Goal: Task Accomplishment & Management: Use online tool/utility

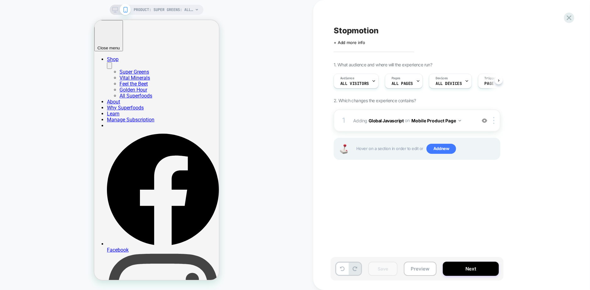
scroll to position [0, 0]
click at [469, 122] on span "Adding Global Javascript on Mobile Product Page" at bounding box center [413, 120] width 120 height 9
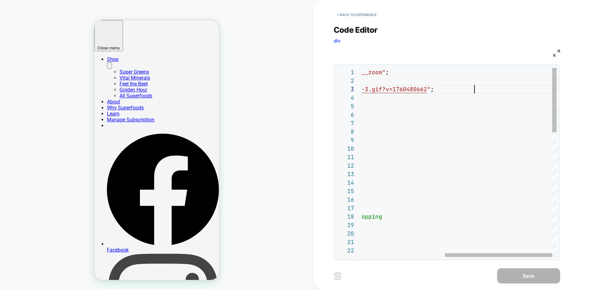
scroll to position [17, 262]
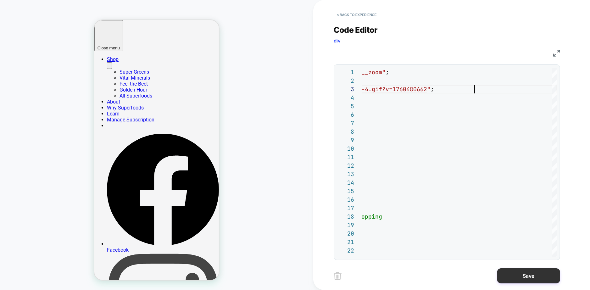
type textarea "**********"
click at [533, 271] on button "Save" at bounding box center [529, 275] width 63 height 15
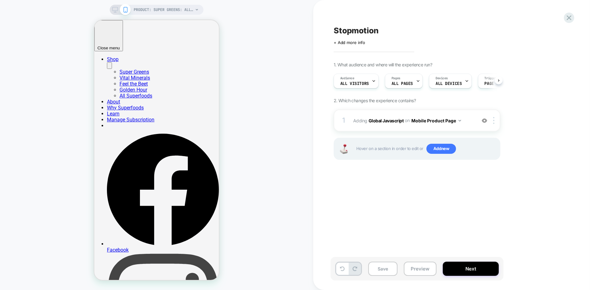
scroll to position [0, 0]
click at [542, 106] on div "1. What audience and where will the experience run? Audience All Visitors Pages…" at bounding box center [449, 119] width 230 height 114
click at [380, 269] on button "Save" at bounding box center [383, 269] width 29 height 14
click at [471, 125] on span "Adding Global Javascript on Mobile Product Page" at bounding box center [413, 120] width 120 height 9
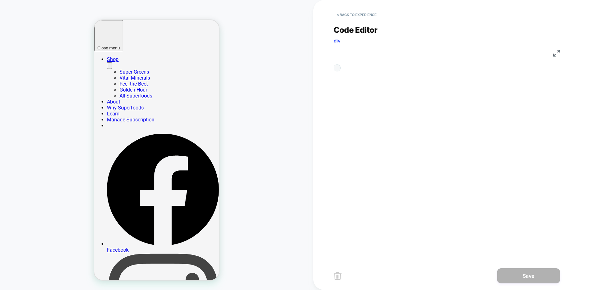
scroll to position [85, 0]
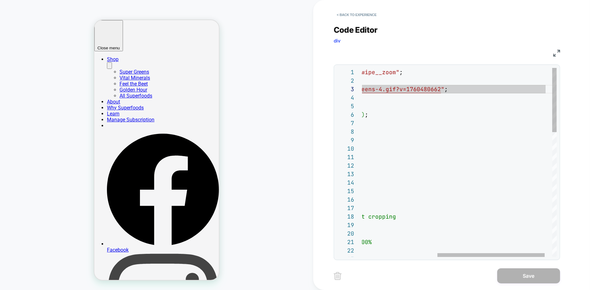
scroll to position [17, 262]
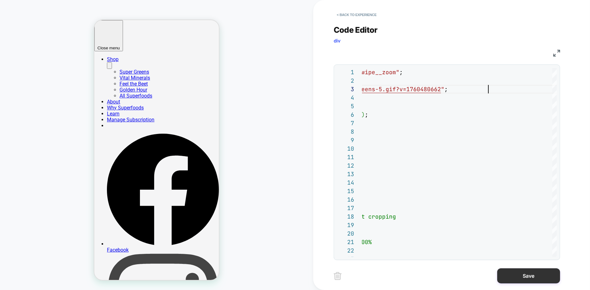
type textarea "**********"
click at [528, 275] on button "Save" at bounding box center [529, 275] width 63 height 15
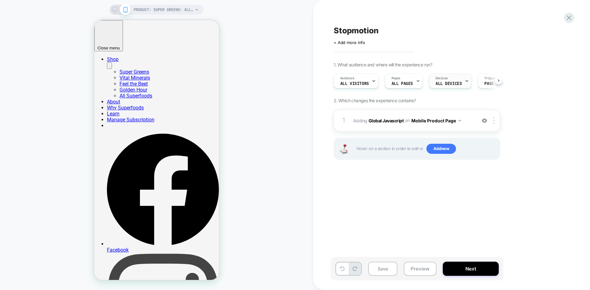
scroll to position [0, 0]
click at [386, 269] on button "Save" at bounding box center [383, 269] width 29 height 14
click at [493, 119] on img at bounding box center [493, 120] width 1 height 7
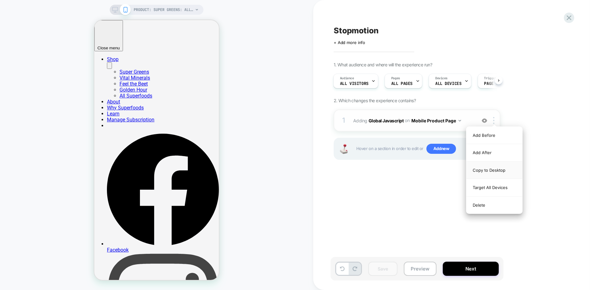
click at [493, 169] on div "Copy to Desktop" at bounding box center [495, 170] width 56 height 17
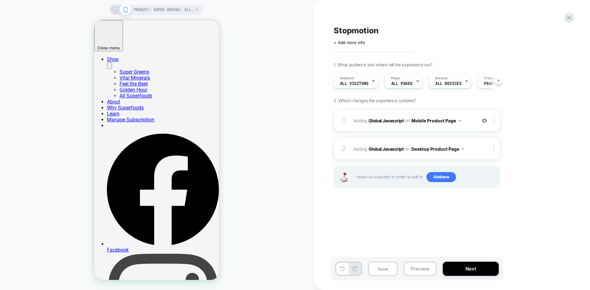
click at [113, 9] on icon at bounding box center [115, 10] width 6 height 6
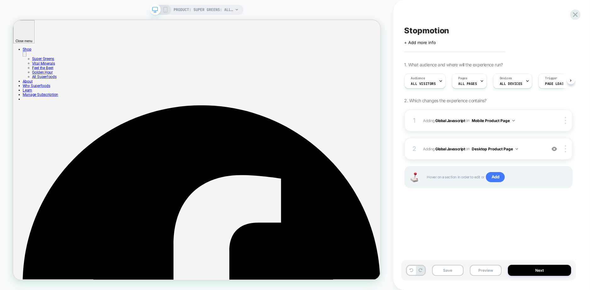
scroll to position [0, 0]
click at [511, 79] on div "Devices ALL DEVICES" at bounding box center [510, 81] width 35 height 14
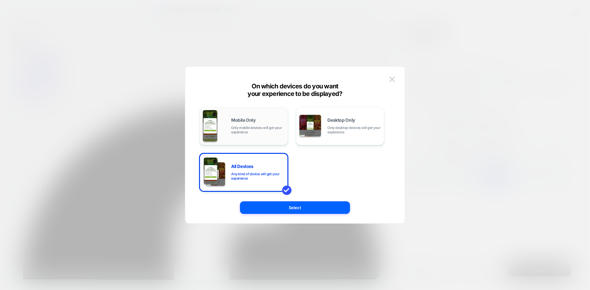
click at [235, 132] on span "Only mobile devices will get your experience" at bounding box center [258, 130] width 54 height 9
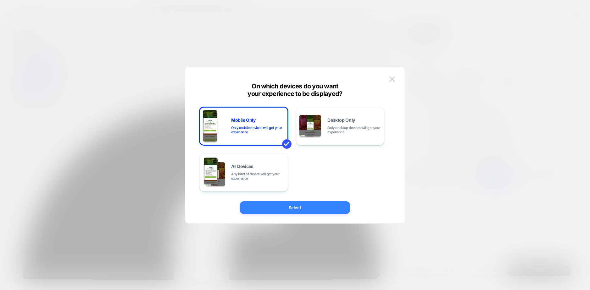
click at [274, 207] on button "Select" at bounding box center [295, 207] width 110 height 13
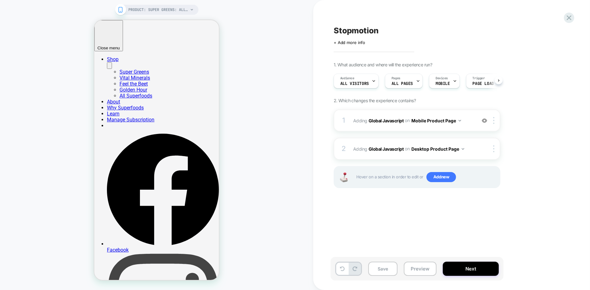
scroll to position [0, 0]
click at [408, 83] on span "ALL PAGES" at bounding box center [402, 84] width 21 height 4
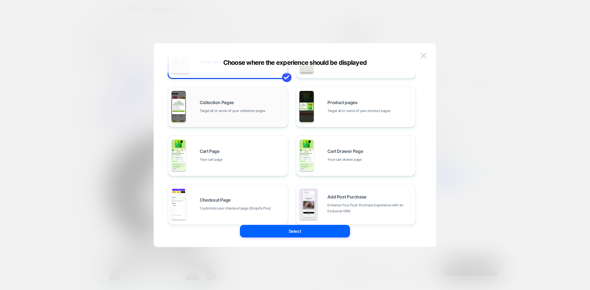
scroll to position [35, 0]
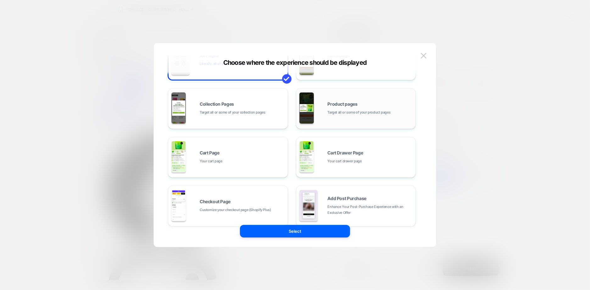
click at [350, 113] on span "Target all or some of your product pages" at bounding box center [359, 113] width 63 height 6
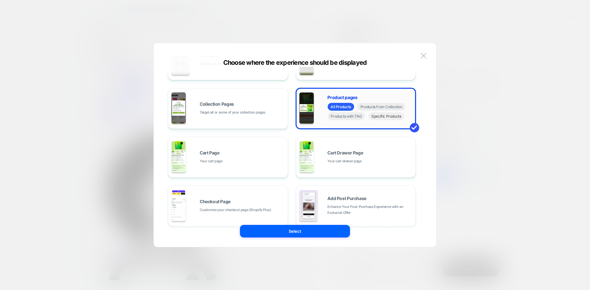
click at [385, 118] on span "Specific Products" at bounding box center [387, 116] width 36 height 8
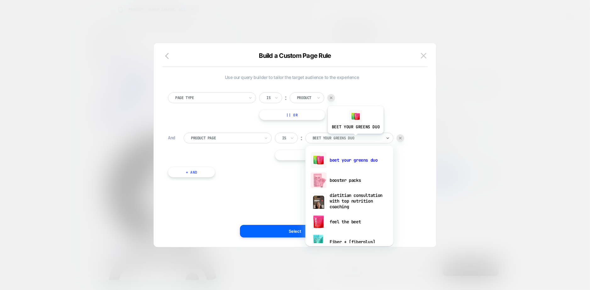
click at [355, 138] on div at bounding box center [347, 138] width 69 height 6
click at [399, 136] on div at bounding box center [401, 138] width 8 height 8
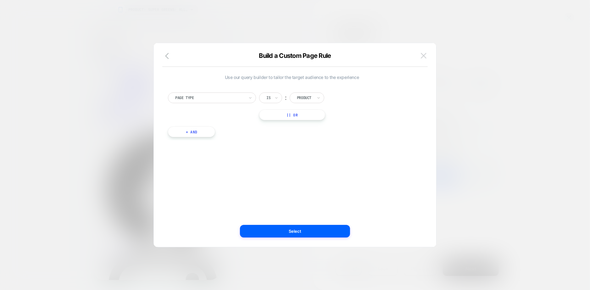
click at [425, 54] on img at bounding box center [424, 55] width 6 height 5
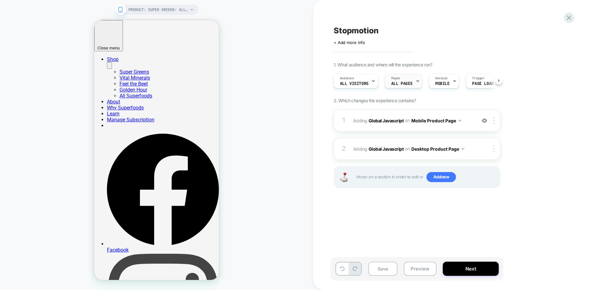
click at [407, 83] on span "ALL PAGES" at bounding box center [402, 84] width 21 height 4
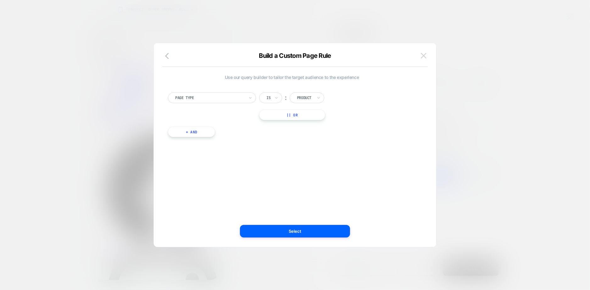
click at [425, 55] on img at bounding box center [424, 55] width 6 height 5
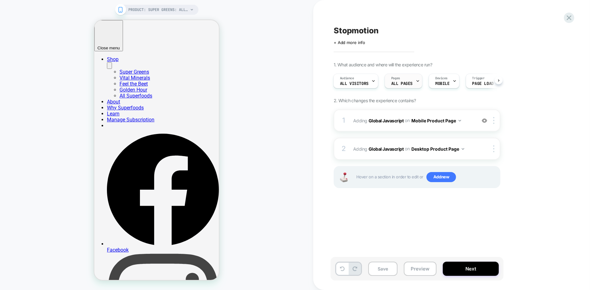
click at [405, 82] on span "ALL PAGES" at bounding box center [402, 84] width 21 height 4
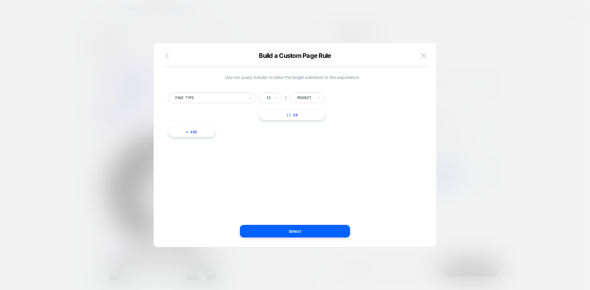
click at [167, 57] on icon "button" at bounding box center [167, 56] width 4 height 6
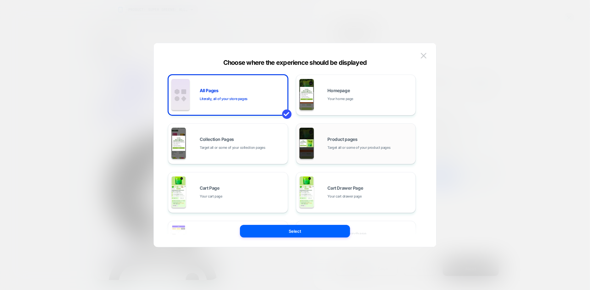
click at [334, 143] on div "Product pages Target all or some of your product pages" at bounding box center [370, 144] width 85 height 14
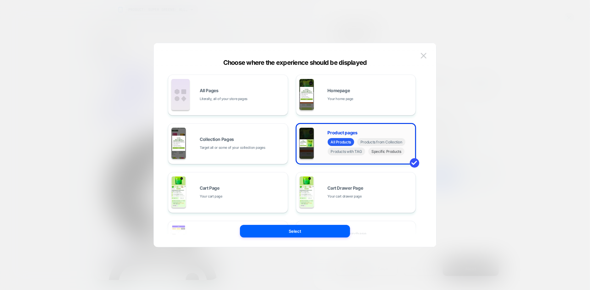
click at [387, 154] on span "Specific Products" at bounding box center [387, 152] width 36 height 8
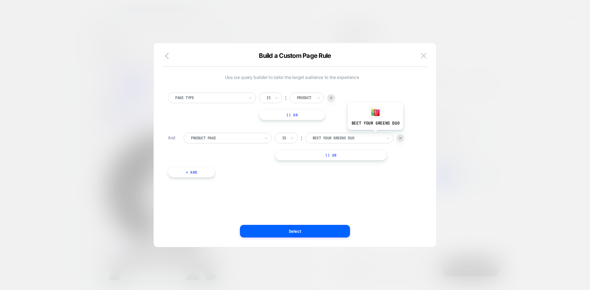
click at [375, 135] on div at bounding box center [347, 138] width 69 height 6
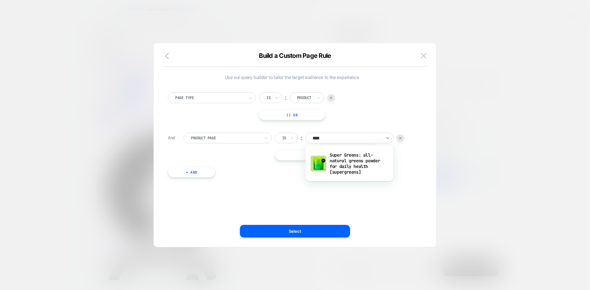
type input "*****"
click at [347, 167] on div "Super Greens: all-natural greens powder for daily health [supergreens]" at bounding box center [350, 163] width 82 height 27
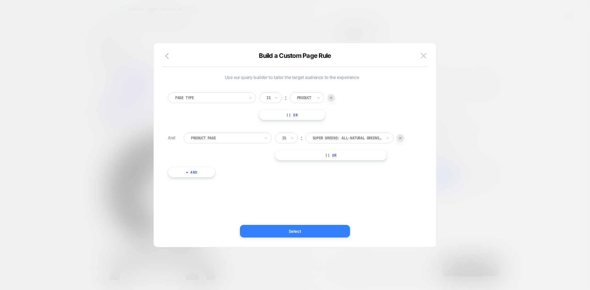
click at [321, 230] on button "Select" at bounding box center [295, 231] width 110 height 13
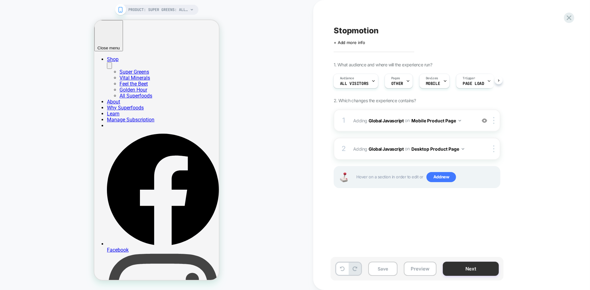
click at [468, 268] on button "Next" at bounding box center [471, 269] width 56 height 14
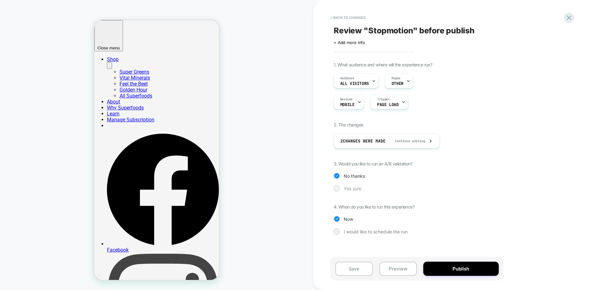
click at [350, 189] on span "Yes sure" at bounding box center [353, 188] width 18 height 5
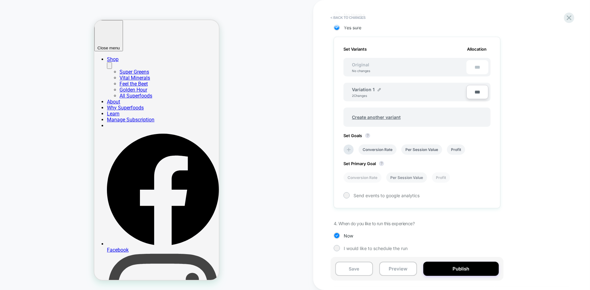
scroll to position [162, 0]
click at [357, 192] on span "Send events to google analytics" at bounding box center [387, 194] width 66 height 5
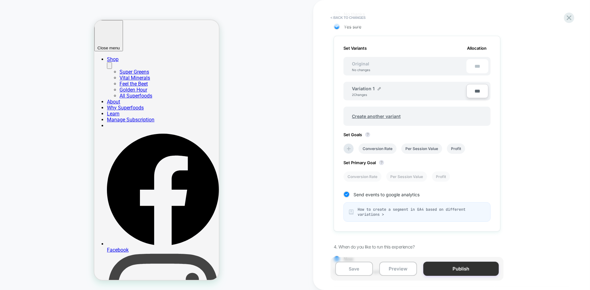
click at [452, 271] on button "Publish" at bounding box center [462, 269] width 76 height 14
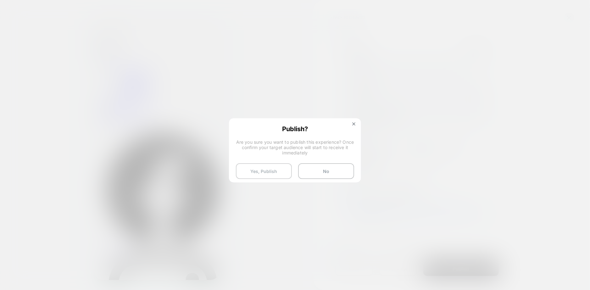
click at [276, 173] on button "Yes, Publish" at bounding box center [264, 171] width 56 height 16
